Goal: Information Seeking & Learning: Find specific fact

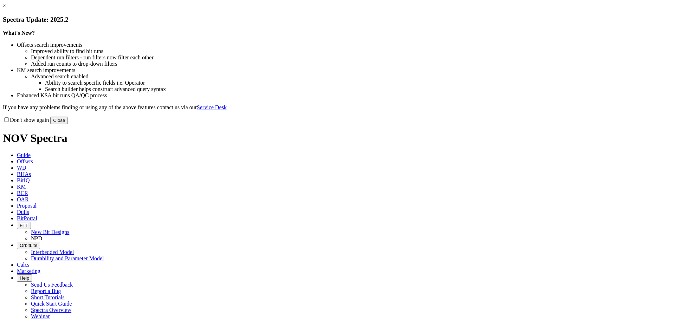
click at [68, 124] on button "Close" at bounding box center [59, 120] width 18 height 7
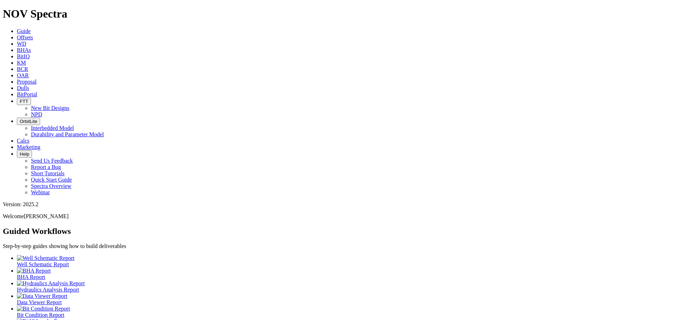
click at [17, 34] on icon at bounding box center [17, 37] width 0 height 6
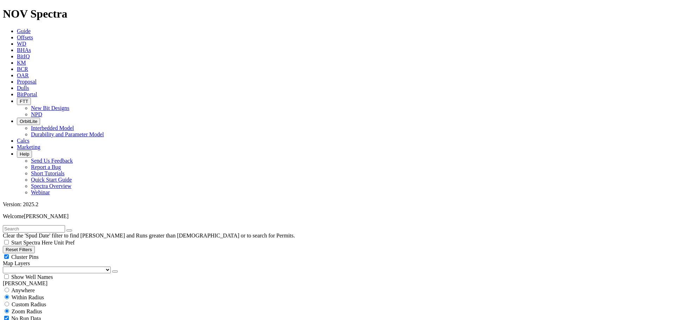
click at [23, 225] on input "text" at bounding box center [34, 228] width 62 height 7
click at [50, 225] on input "mes" at bounding box center [34, 228] width 62 height 7
click at [21, 225] on input "mes" at bounding box center [34, 228] width 62 height 7
type input "mesa verde"
click at [76, 231] on icon "submit" at bounding box center [76, 231] width 0 height 0
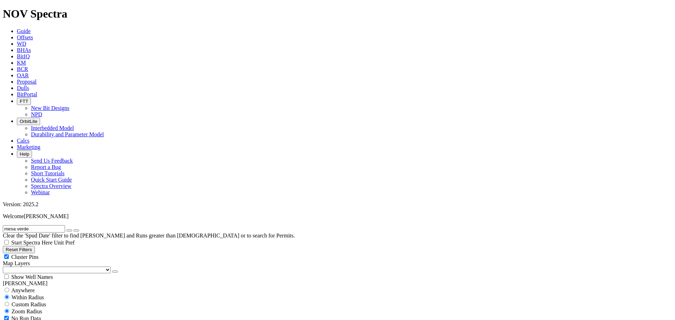
click at [70, 253] on div "Cluster Pins" at bounding box center [337, 256] width 669 height 7
checkbox input "false"
drag, startPoint x: 36, startPoint y: 31, endPoint x: -15, endPoint y: 32, distance: 50.3
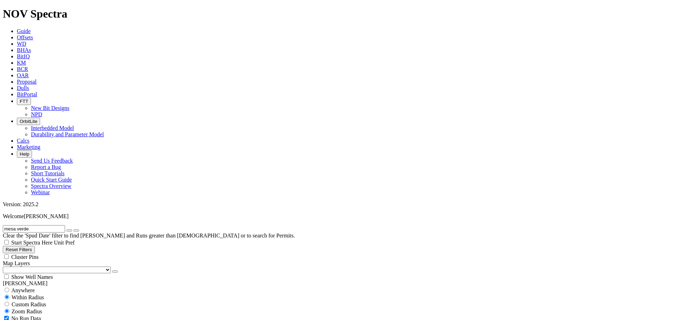
drag, startPoint x: 49, startPoint y: 32, endPoint x: 5, endPoint y: 29, distance: 44.0
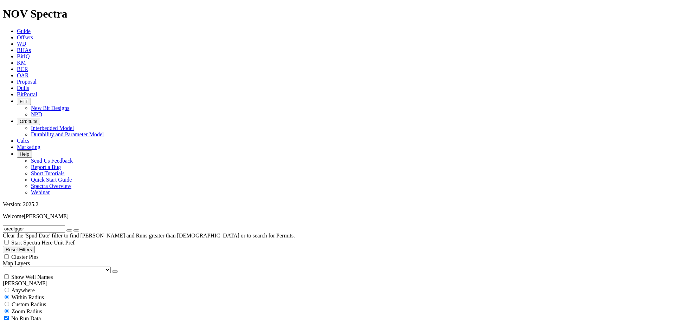
click at [5, 225] on input "oredigger" at bounding box center [34, 228] width 62 height 7
type input "mesa verde"
click at [73, 230] on button "submit" at bounding box center [76, 231] width 6 height 2
click at [76, 231] on icon "submit" at bounding box center [76, 231] width 0 height 0
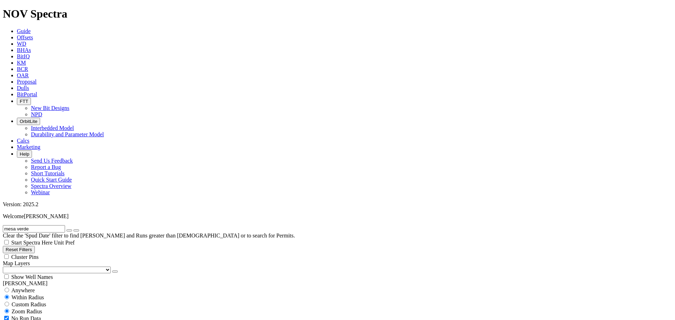
scroll to position [82, 0]
